Goal: Task Accomplishment & Management: Complete application form

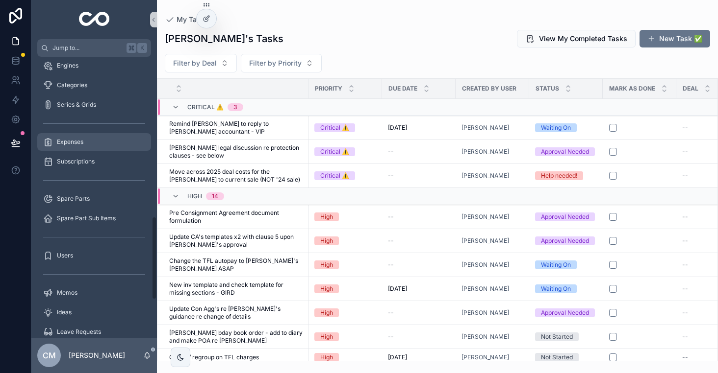
click at [72, 138] on span "Expenses" at bounding box center [70, 142] width 26 height 8
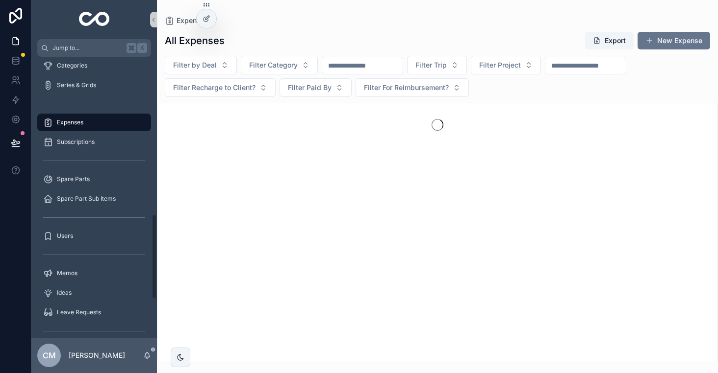
scroll to position [519, 0]
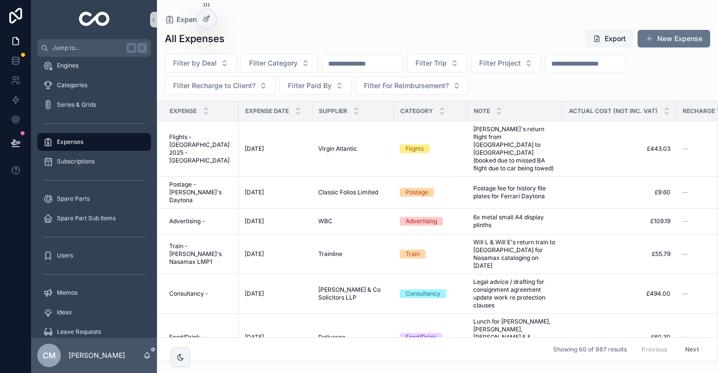
click at [369, 64] on input "scrollable content" at bounding box center [362, 64] width 80 height 14
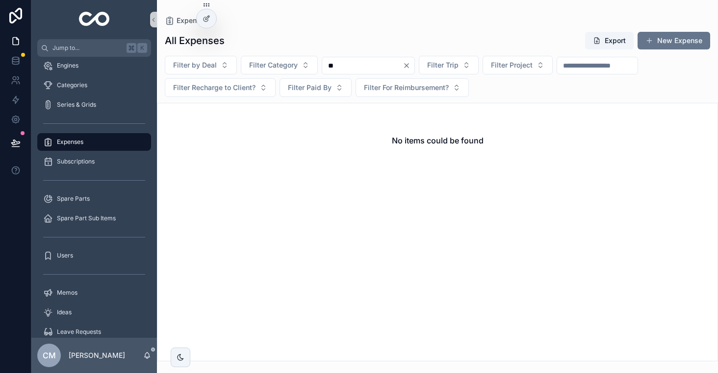
type input "*"
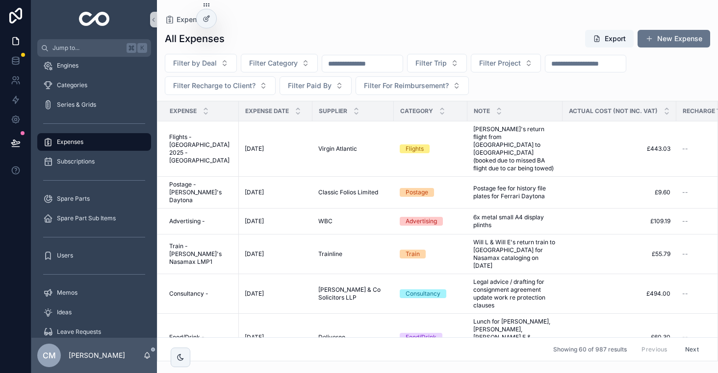
click at [328, 26] on div "All Expenses Export New Expense Filter by Deal Filter Category Filter Trip Filt…" at bounding box center [437, 193] width 561 height 338
click at [292, 65] on span "Filter Category" at bounding box center [273, 63] width 49 height 10
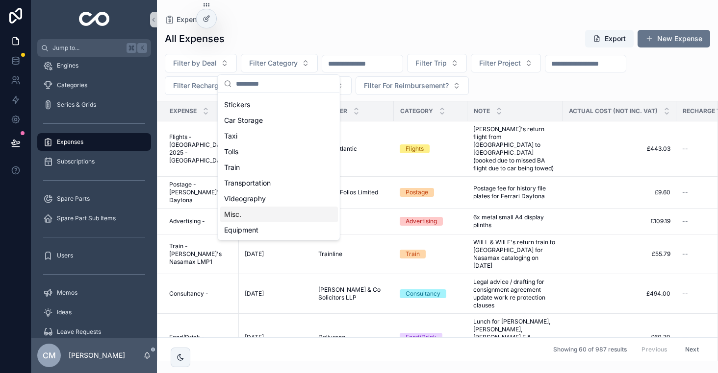
click at [249, 217] on div "Misc." at bounding box center [279, 215] width 118 height 16
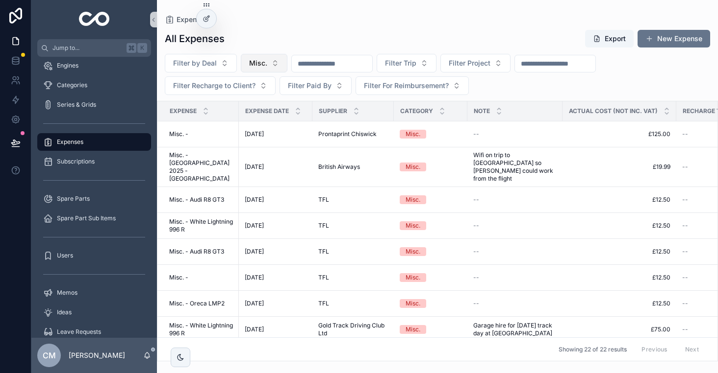
click at [276, 59] on button "Misc." at bounding box center [264, 63] width 47 height 19
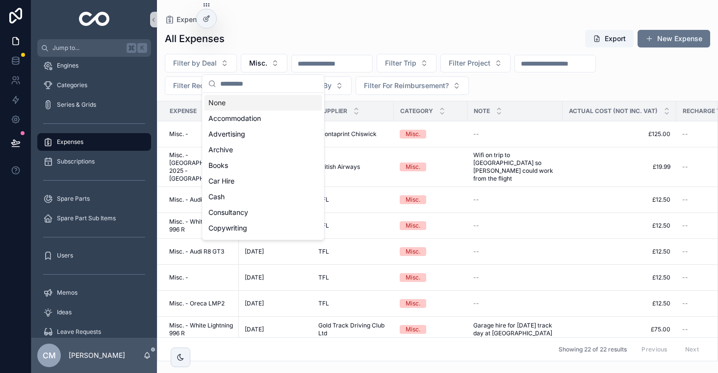
click at [246, 100] on div "None" at bounding box center [263, 103] width 118 height 16
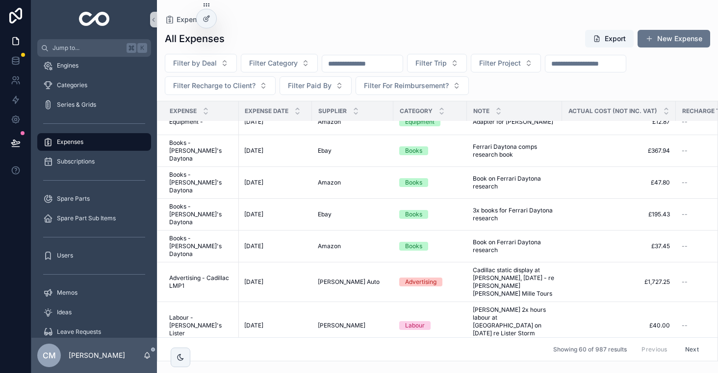
scroll to position [0, 0]
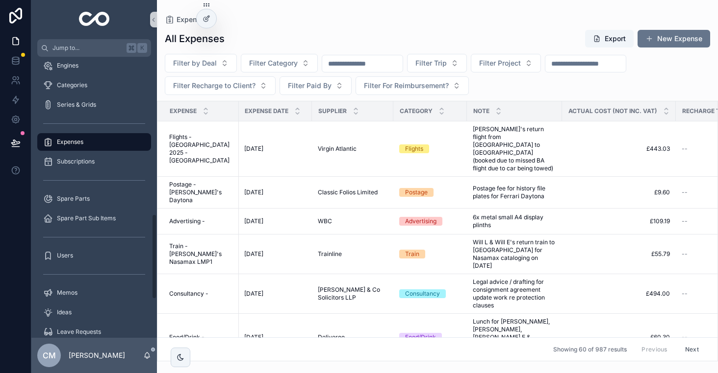
click at [97, 142] on div "Expenses" at bounding box center [94, 142] width 102 height 16
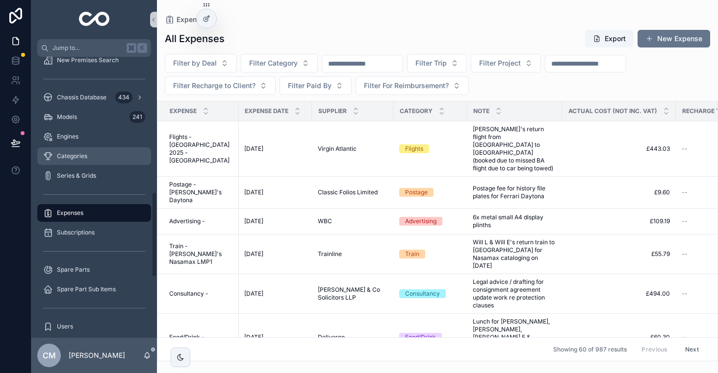
scroll to position [446, 0]
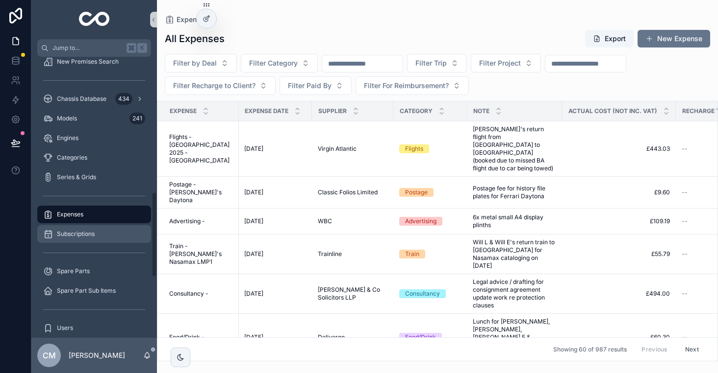
click at [103, 238] on div "Subscriptions" at bounding box center [94, 234] width 102 height 16
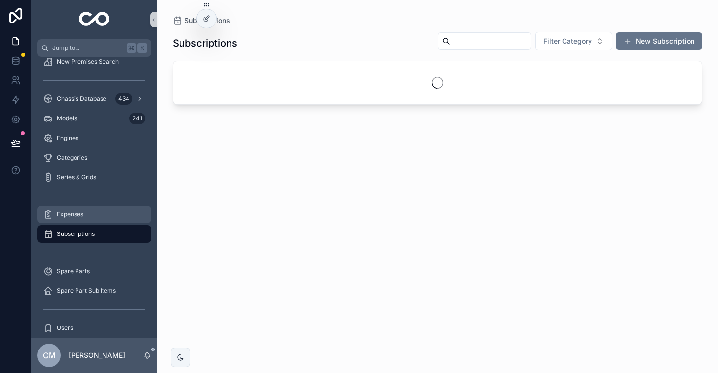
click at [71, 217] on span "Expenses" at bounding box center [70, 215] width 26 height 8
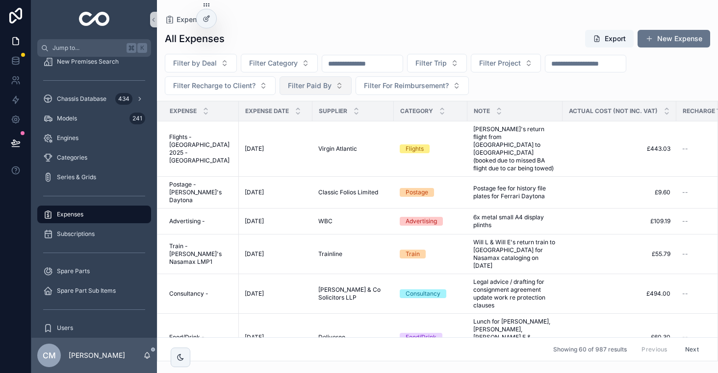
click at [325, 87] on span "Filter Paid By" at bounding box center [310, 86] width 44 height 10
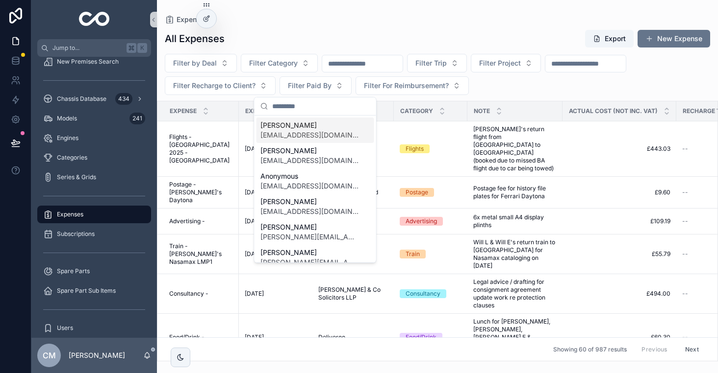
click at [308, 22] on div "Expenses" at bounding box center [437, 20] width 545 height 8
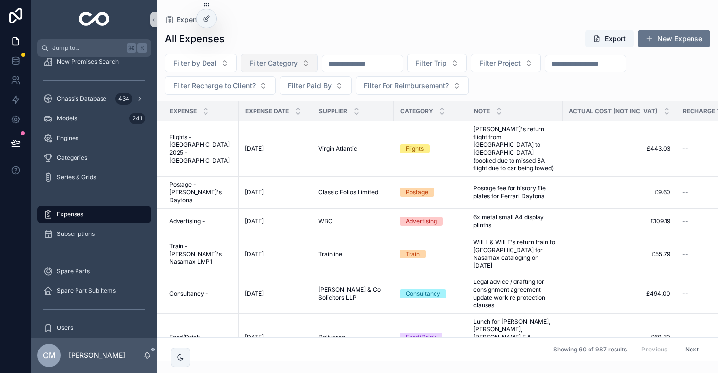
click at [284, 60] on span "Filter Category" at bounding box center [273, 63] width 49 height 10
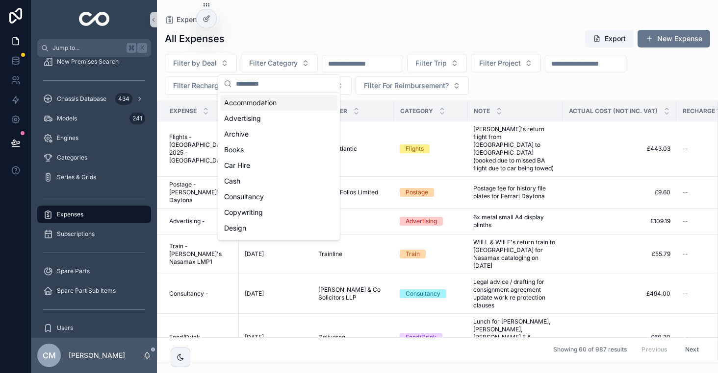
click at [290, 23] on div "Expenses" at bounding box center [437, 20] width 545 height 8
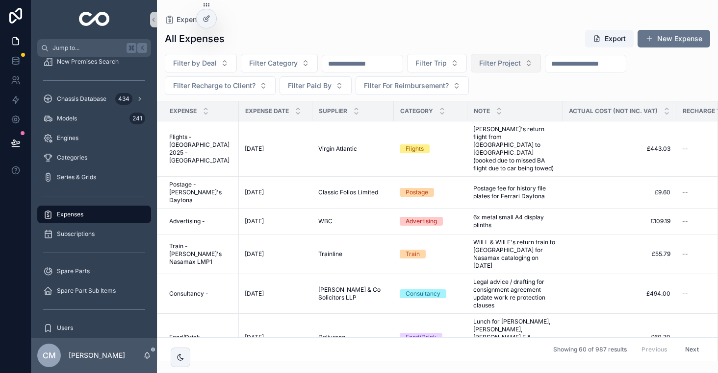
click at [516, 61] on span "Filter Project" at bounding box center [500, 63] width 42 height 10
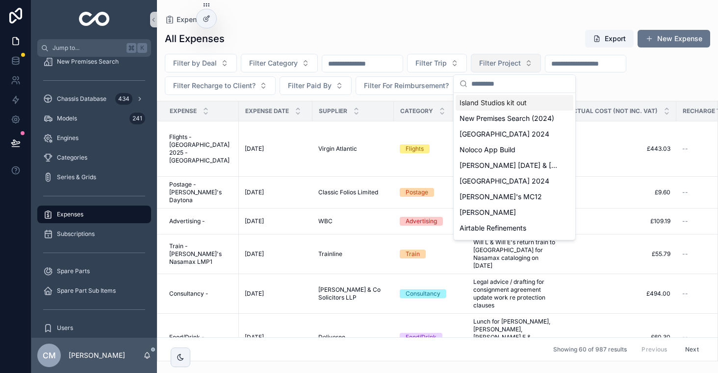
click at [516, 61] on span "Filter Project" at bounding box center [500, 63] width 42 height 10
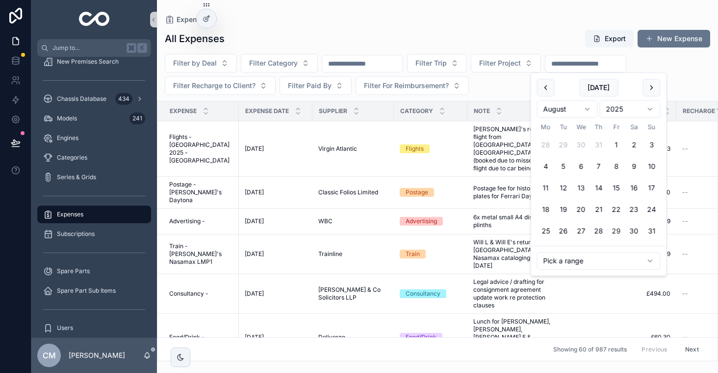
click at [589, 65] on input "scrollable content" at bounding box center [585, 64] width 80 height 14
click at [567, 264] on html "Jump to... K Home Interactions My Tasks 62 Tasks Created By Me 426 Deals 54 Enq…" at bounding box center [359, 186] width 718 height 373
type input "**********"
click at [357, 40] on div "All Expenses Export New Expense" at bounding box center [437, 38] width 545 height 19
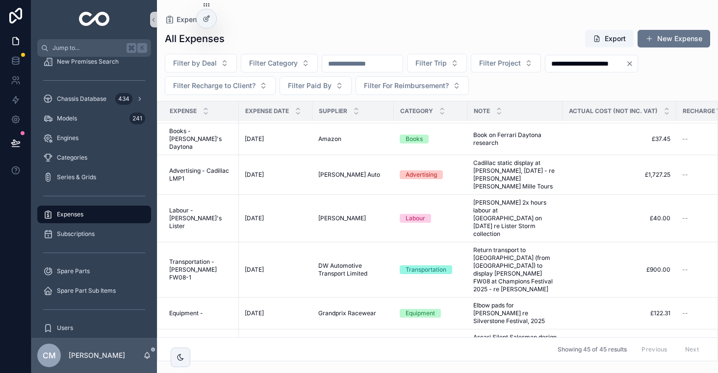
scroll to position [159, 0]
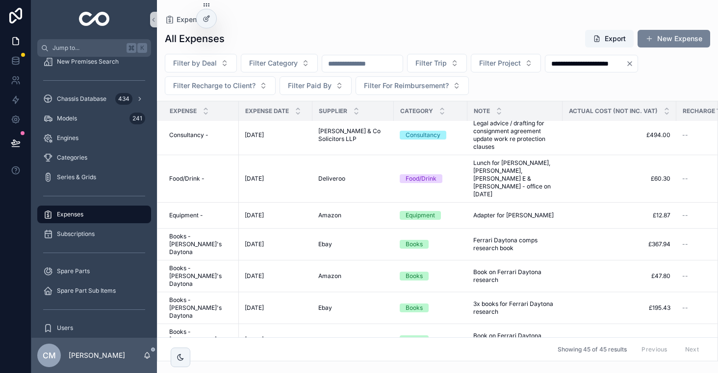
click at [673, 37] on button "New Expense" at bounding box center [673, 39] width 73 height 18
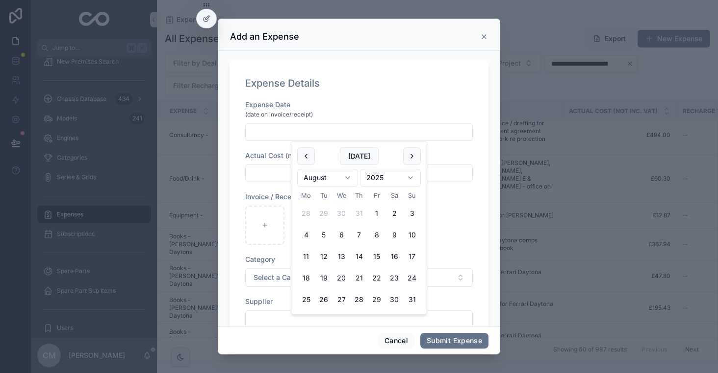
click at [328, 130] on input "scrollable content" at bounding box center [359, 132] width 226 height 14
click at [306, 157] on button "scrollable content" at bounding box center [306, 157] width 18 height 18
click at [406, 153] on button "scrollable content" at bounding box center [412, 157] width 18 height 18
click at [362, 158] on button "[DATE]" at bounding box center [359, 157] width 39 height 18
click at [376, 253] on button "15" at bounding box center [377, 257] width 18 height 18
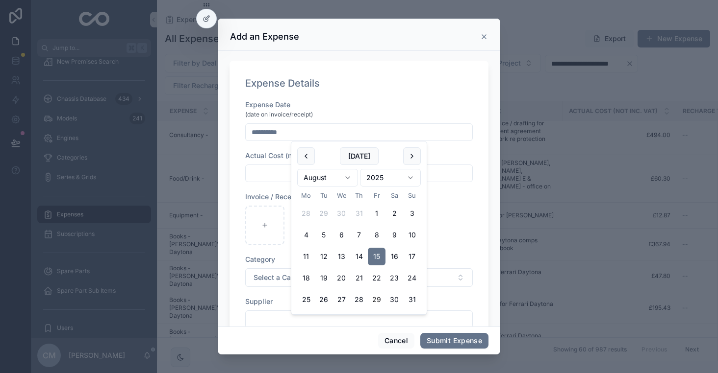
type input "**********"
click at [460, 210] on div "scrollable content" at bounding box center [358, 225] width 227 height 39
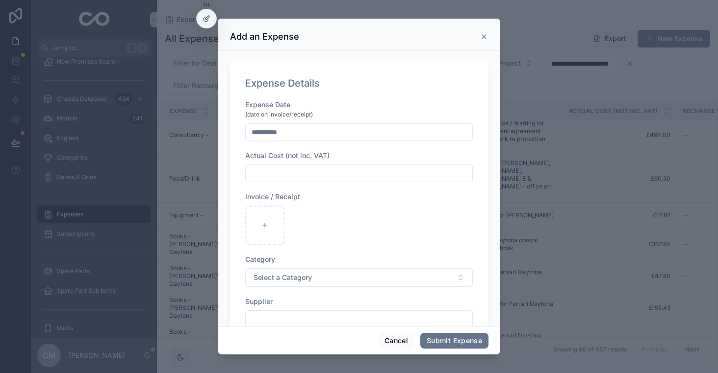
click at [293, 174] on input "scrollable content" at bounding box center [359, 174] width 226 height 14
type input "*********"
click at [269, 226] on div "scrollable content" at bounding box center [264, 225] width 39 height 39
type input "**********"
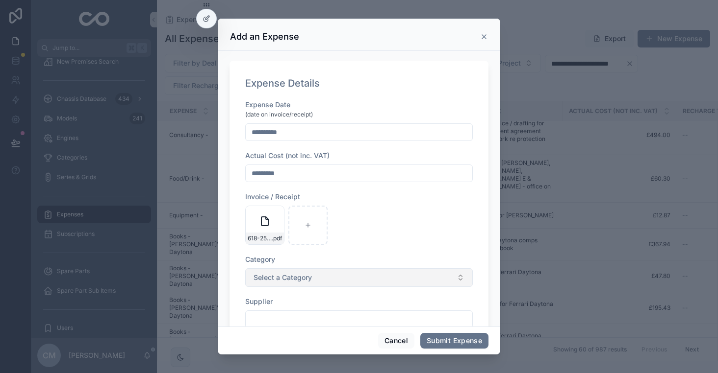
click at [286, 279] on span "Select a Category" at bounding box center [282, 278] width 58 height 10
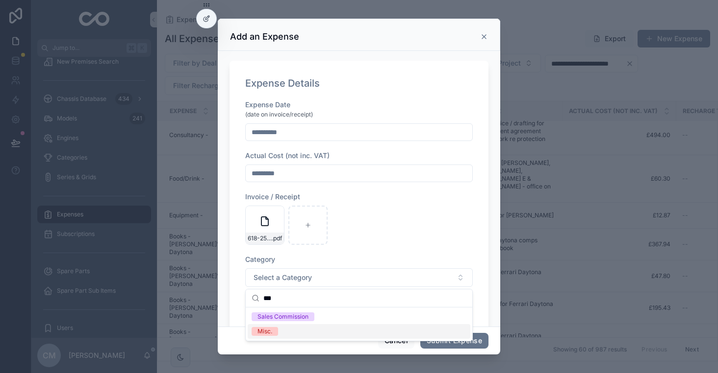
type input "***"
click at [273, 335] on span "Misc." at bounding box center [264, 331] width 26 height 9
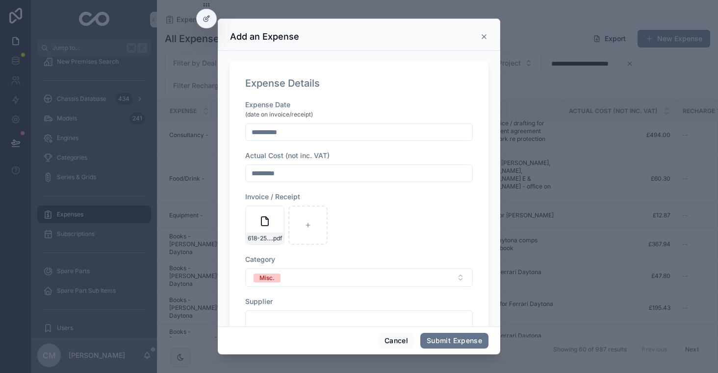
click at [353, 236] on div "618-25 [PERSON_NAME] 29689 (4) .pdf" at bounding box center [358, 225] width 227 height 39
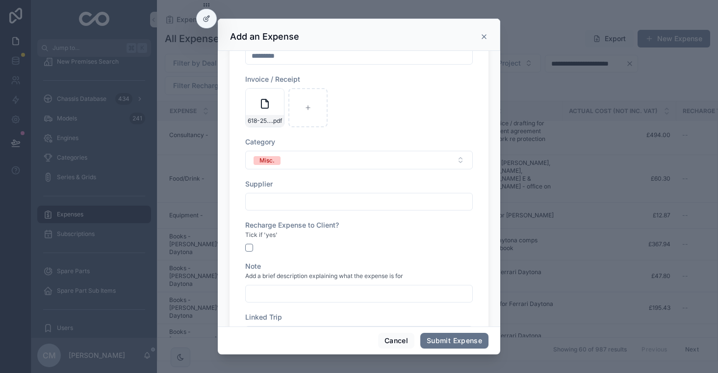
scroll to position [119, 0]
click at [270, 202] on input "scrollable content" at bounding box center [359, 201] width 226 height 14
type input "**********"
click at [273, 288] on input "scrollable content" at bounding box center [359, 293] width 226 height 14
paste input "**********"
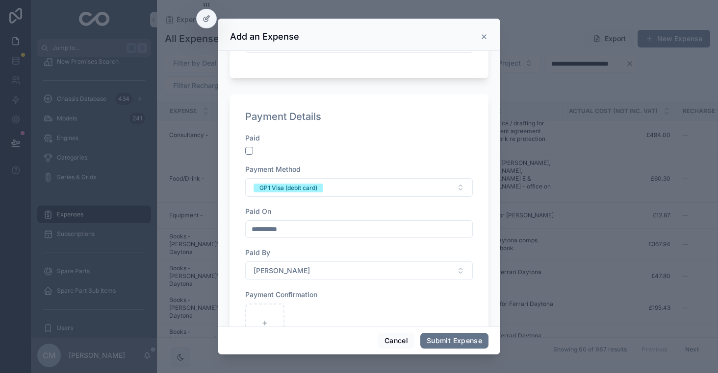
scroll to position [545, 0]
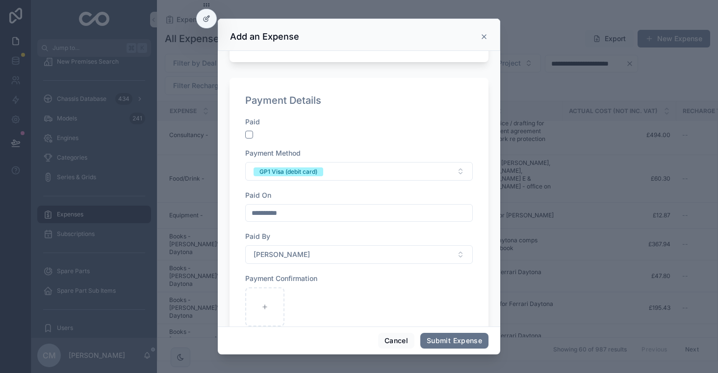
type input "**********"
click at [250, 136] on button "scrollable content" at bounding box center [249, 135] width 8 height 8
click at [293, 170] on div "GP1 Visa (debit card)" at bounding box center [288, 172] width 58 height 9
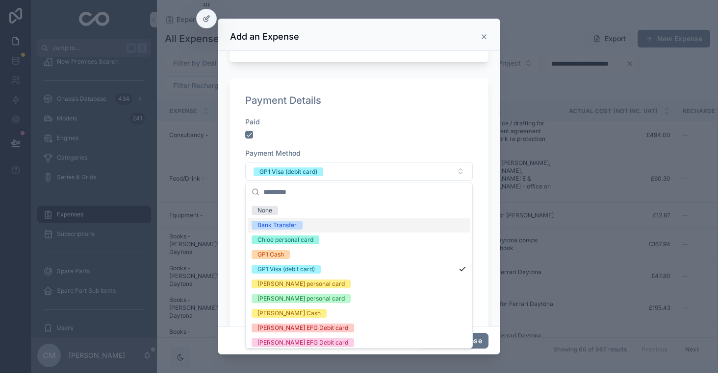
click at [303, 227] on div "Bank Transfer" at bounding box center [359, 225] width 223 height 15
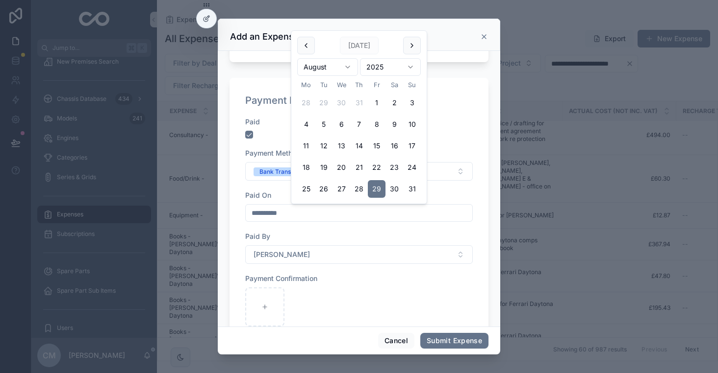
click at [296, 215] on input "**********" at bounding box center [359, 213] width 226 height 14
click at [377, 146] on button "15" at bounding box center [377, 146] width 18 height 18
type input "**********"
click at [397, 297] on div "scrollable content" at bounding box center [358, 307] width 227 height 39
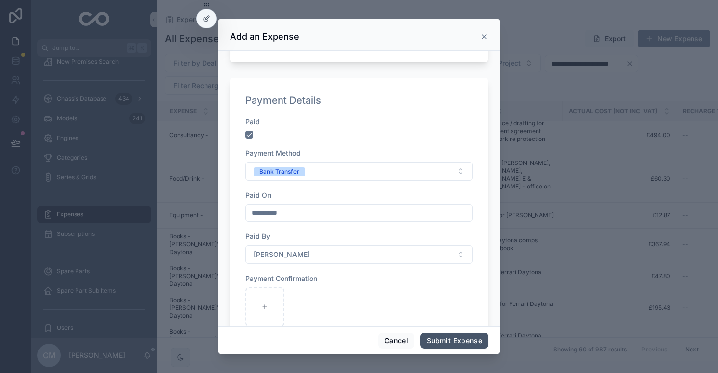
click at [459, 345] on button "Submit Expense" at bounding box center [454, 341] width 68 height 16
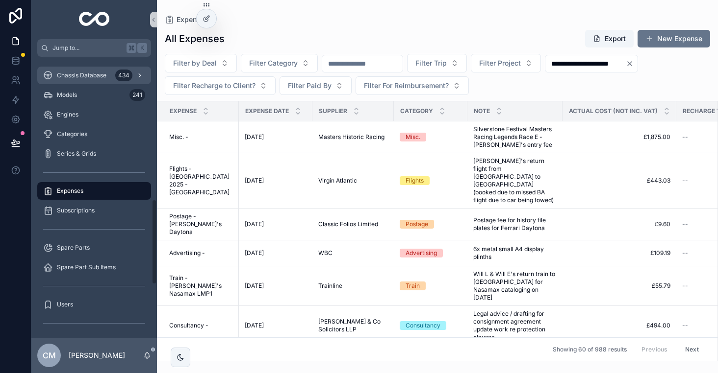
scroll to position [482, 0]
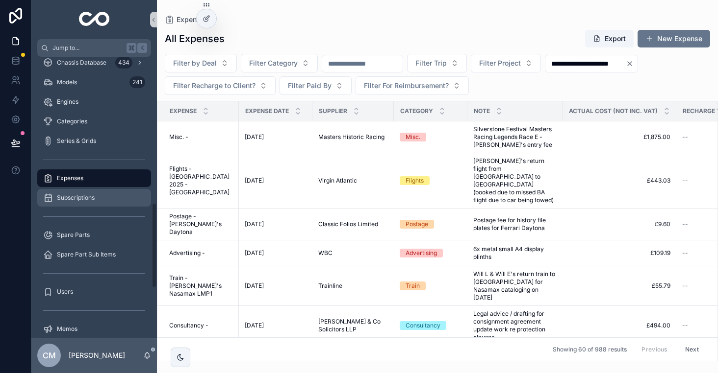
click at [78, 203] on div "Subscriptions" at bounding box center [94, 198] width 102 height 16
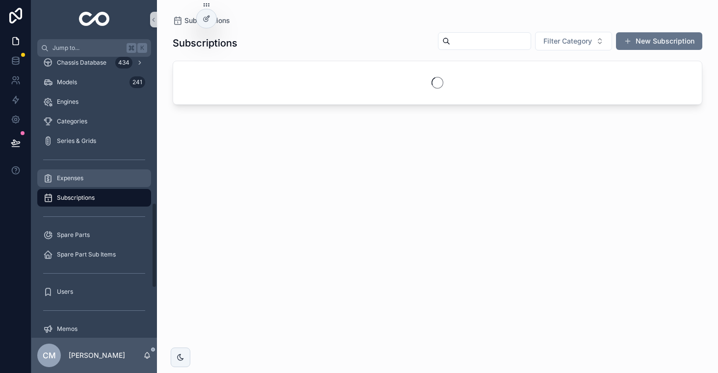
click at [73, 182] on div "Expenses" at bounding box center [94, 179] width 102 height 16
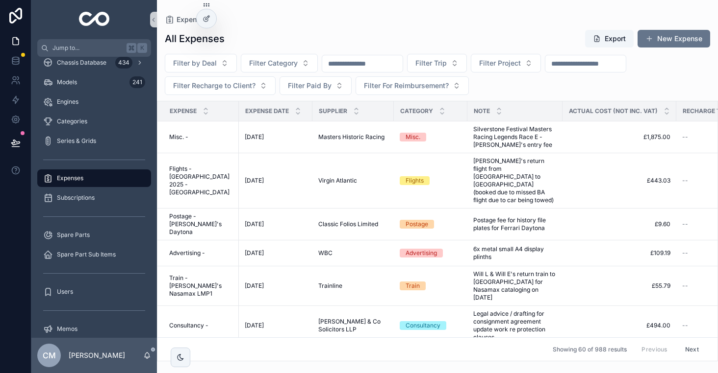
click at [360, 68] on input "scrollable content" at bounding box center [362, 64] width 80 height 14
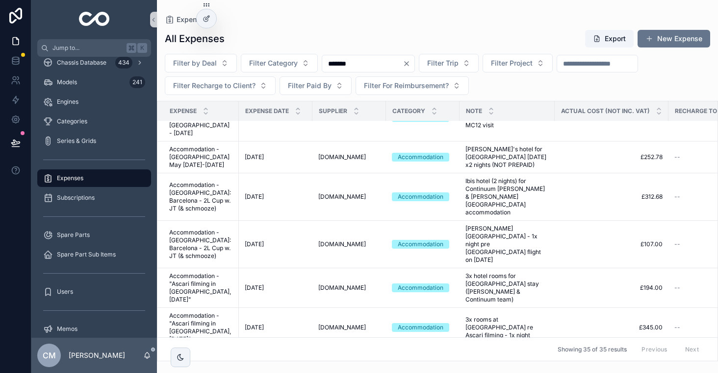
scroll to position [599, 0]
type input "*******"
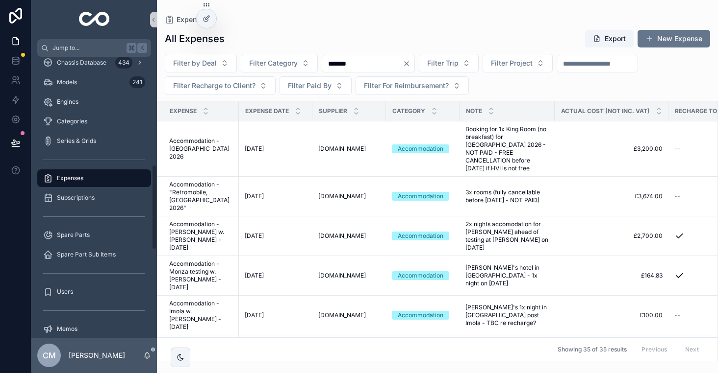
scroll to position [0, 0]
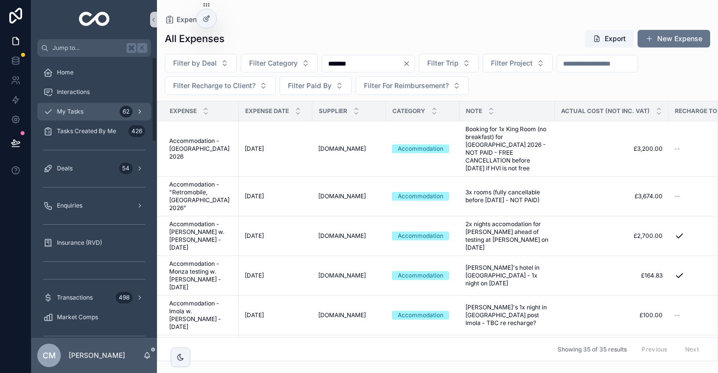
click at [70, 111] on span "My Tasks" at bounding box center [70, 112] width 26 height 8
